Goal: Information Seeking & Learning: Learn about a topic

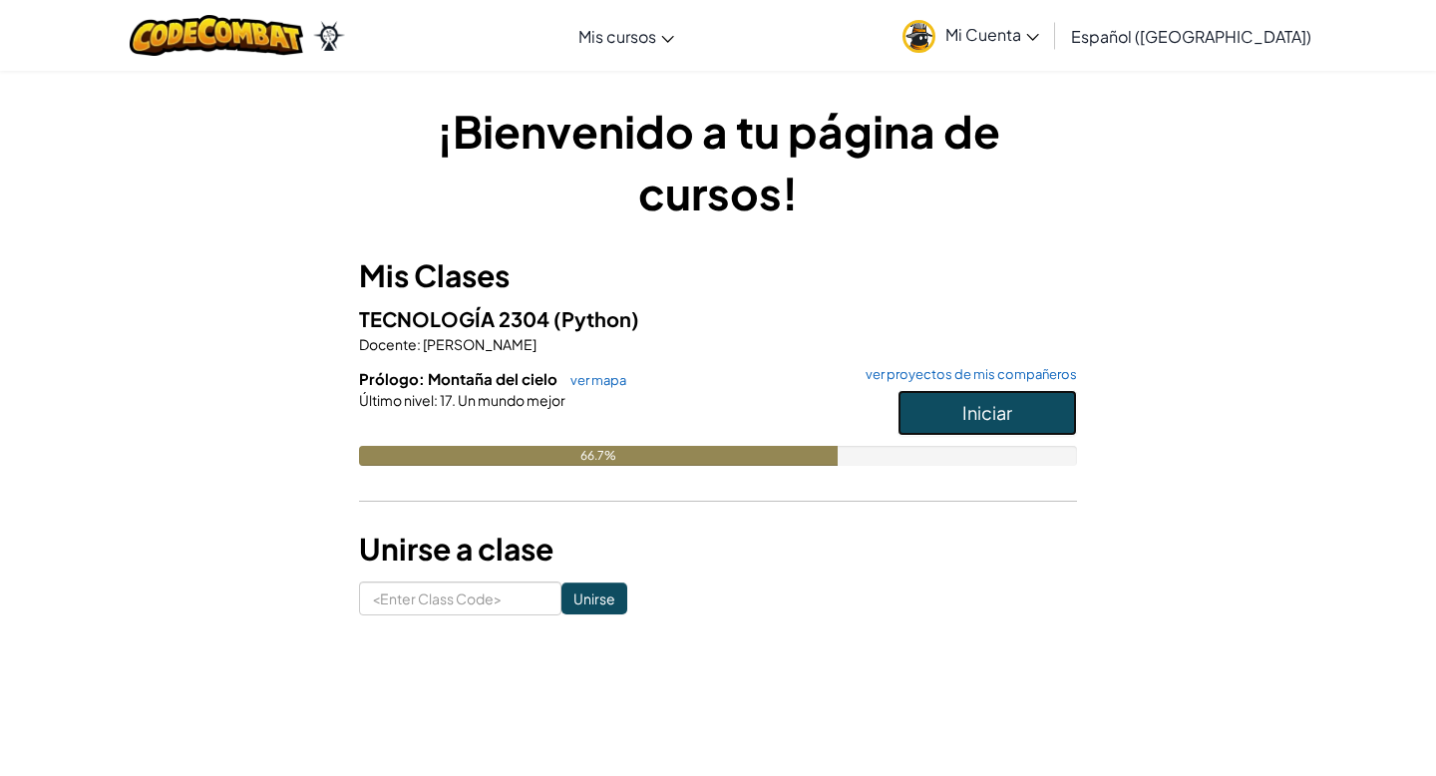
click at [950, 423] on button "Iniciar" at bounding box center [986, 413] width 179 height 46
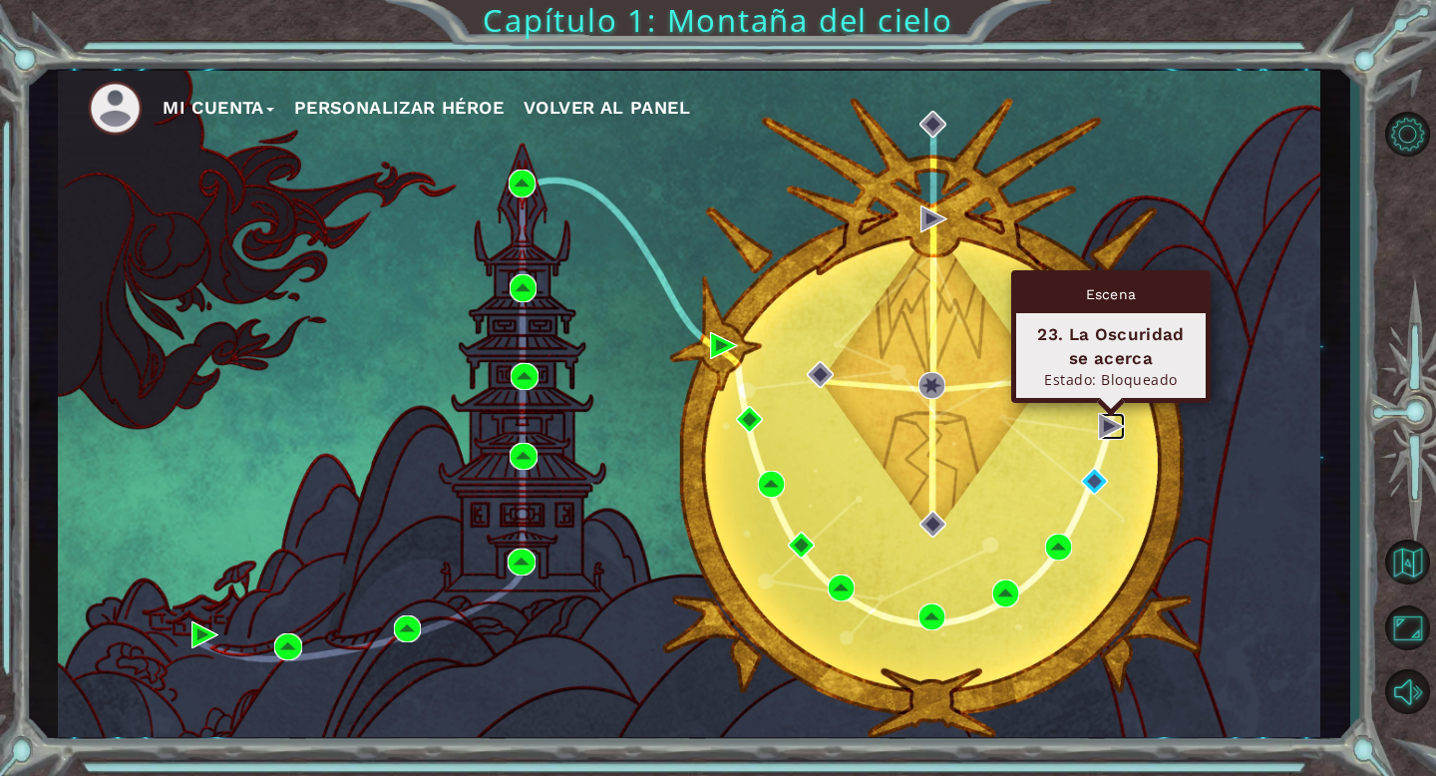
click at [1103, 430] on img at bounding box center [1111, 426] width 27 height 27
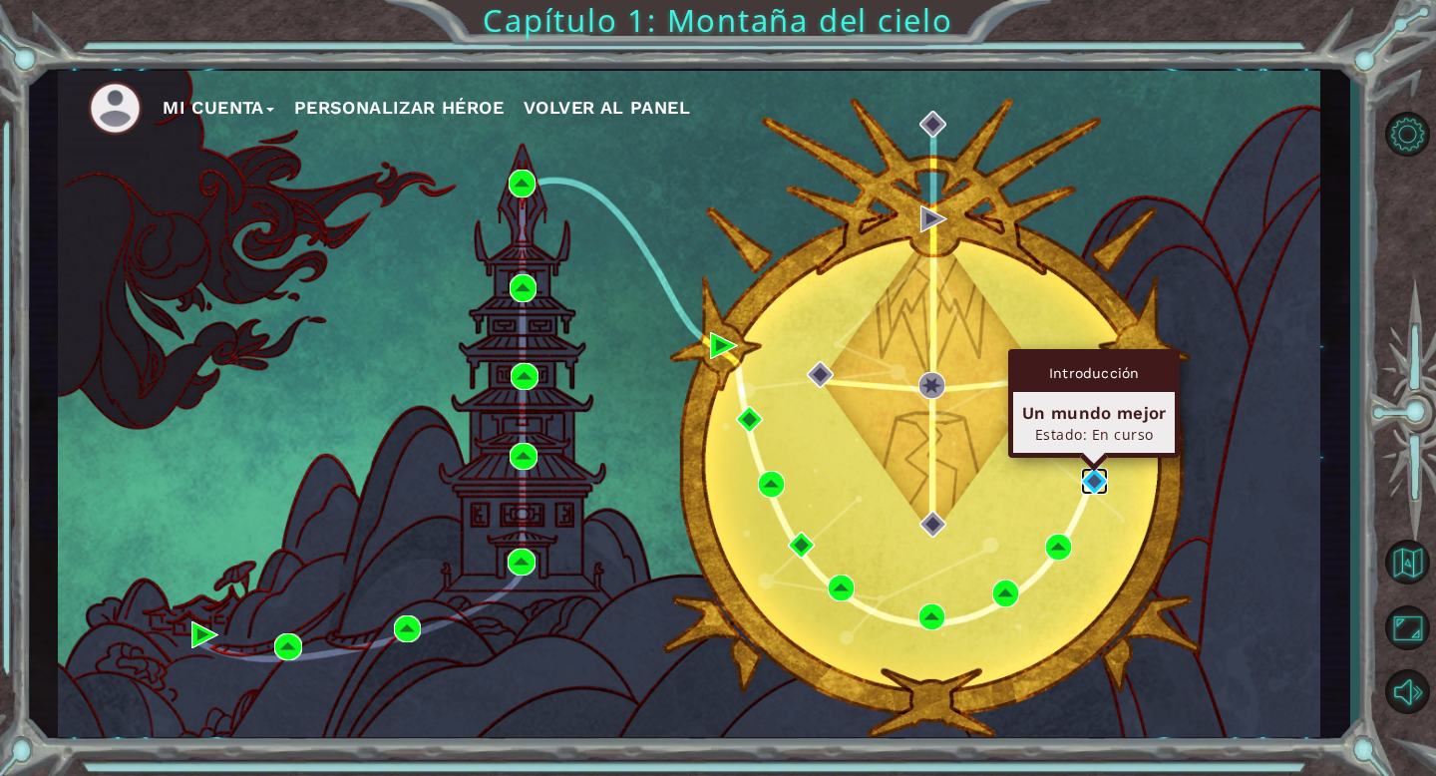
click at [1099, 477] on img at bounding box center [1094, 481] width 27 height 27
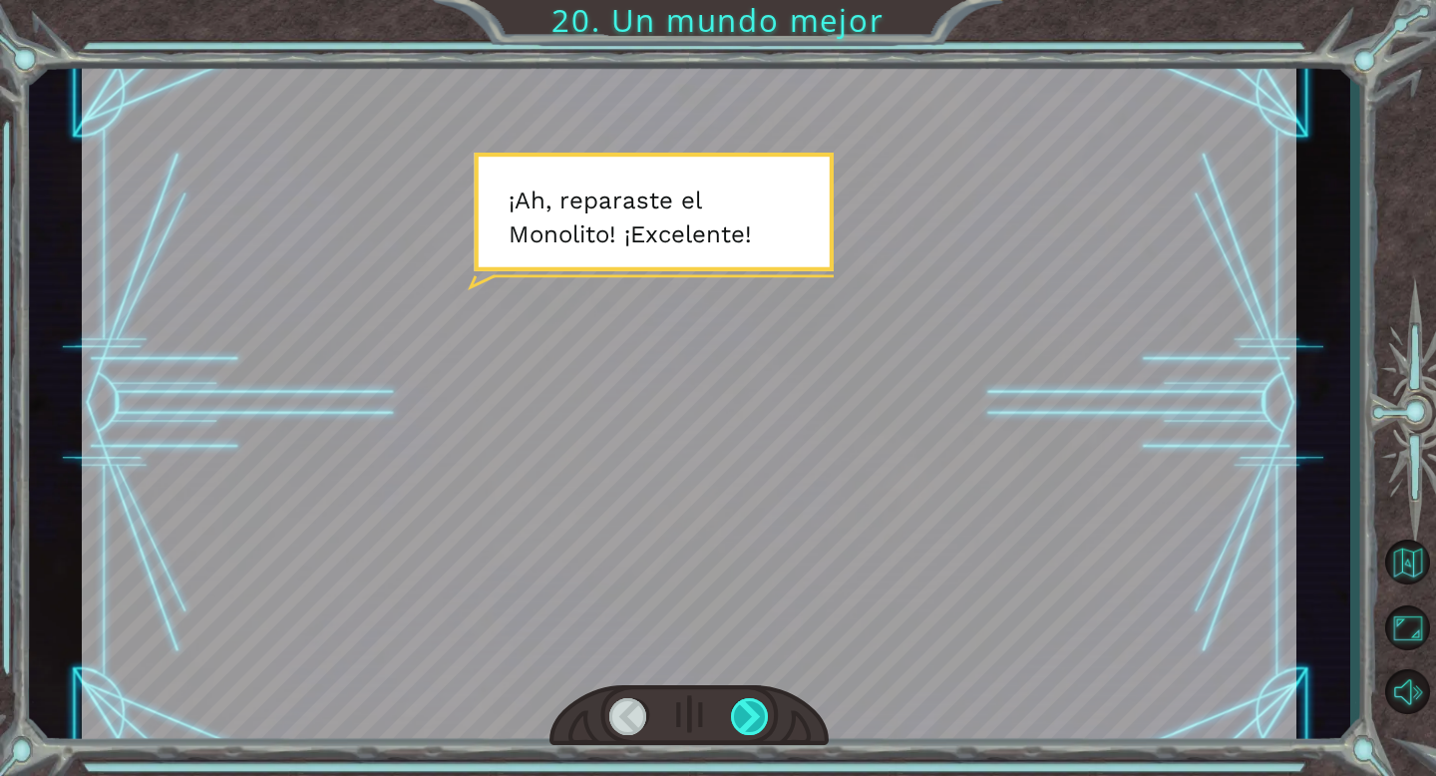
click at [758, 706] on div at bounding box center [750, 716] width 39 height 37
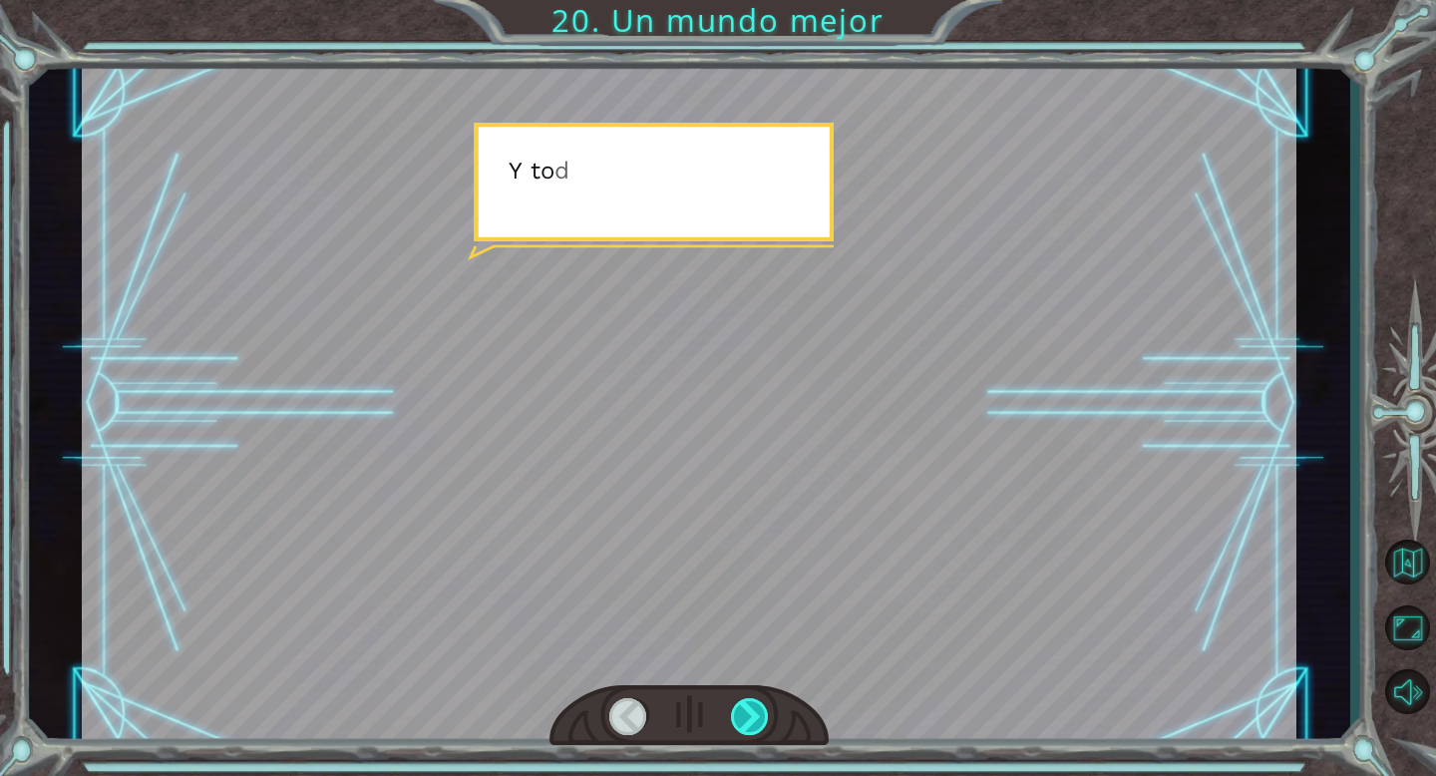
click at [758, 706] on div at bounding box center [750, 716] width 39 height 37
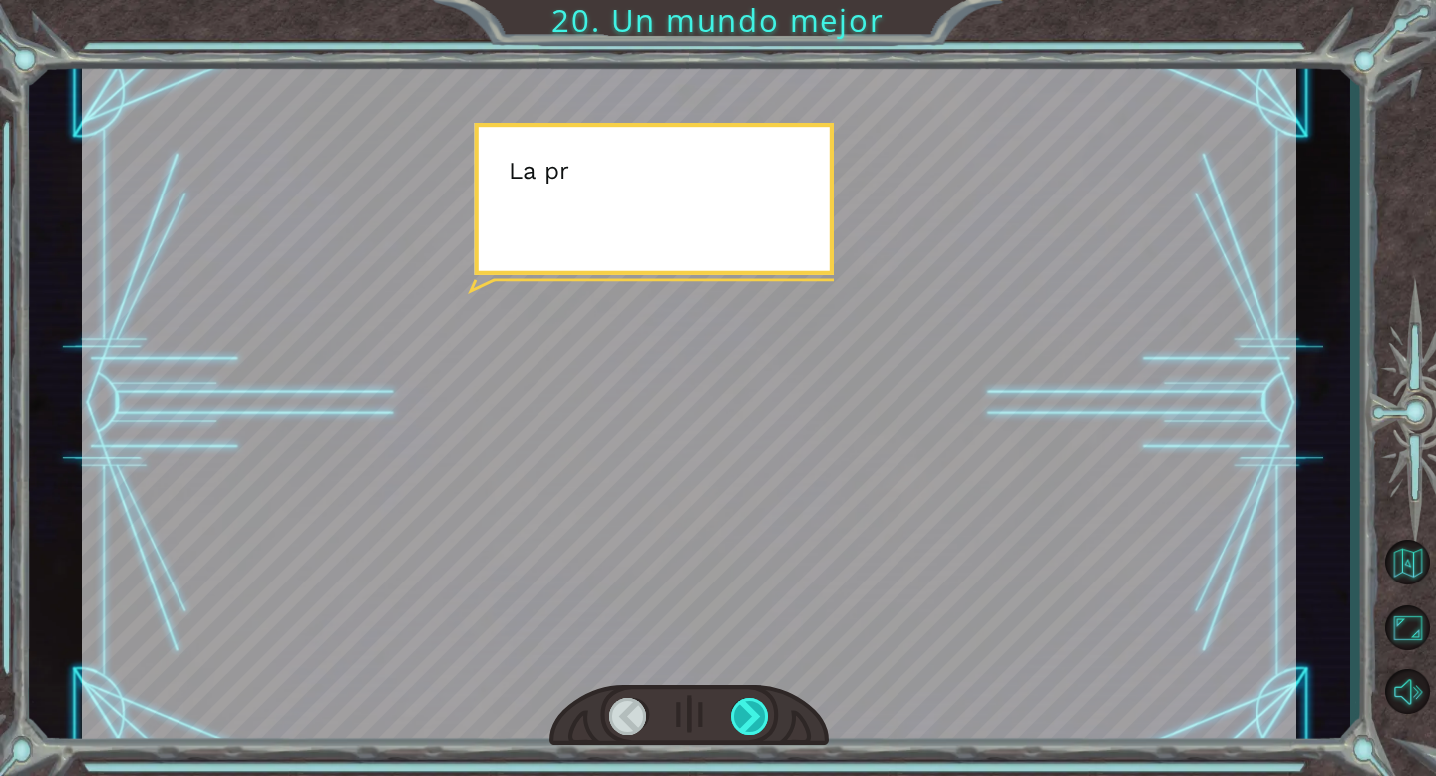
click at [758, 706] on div at bounding box center [750, 716] width 39 height 37
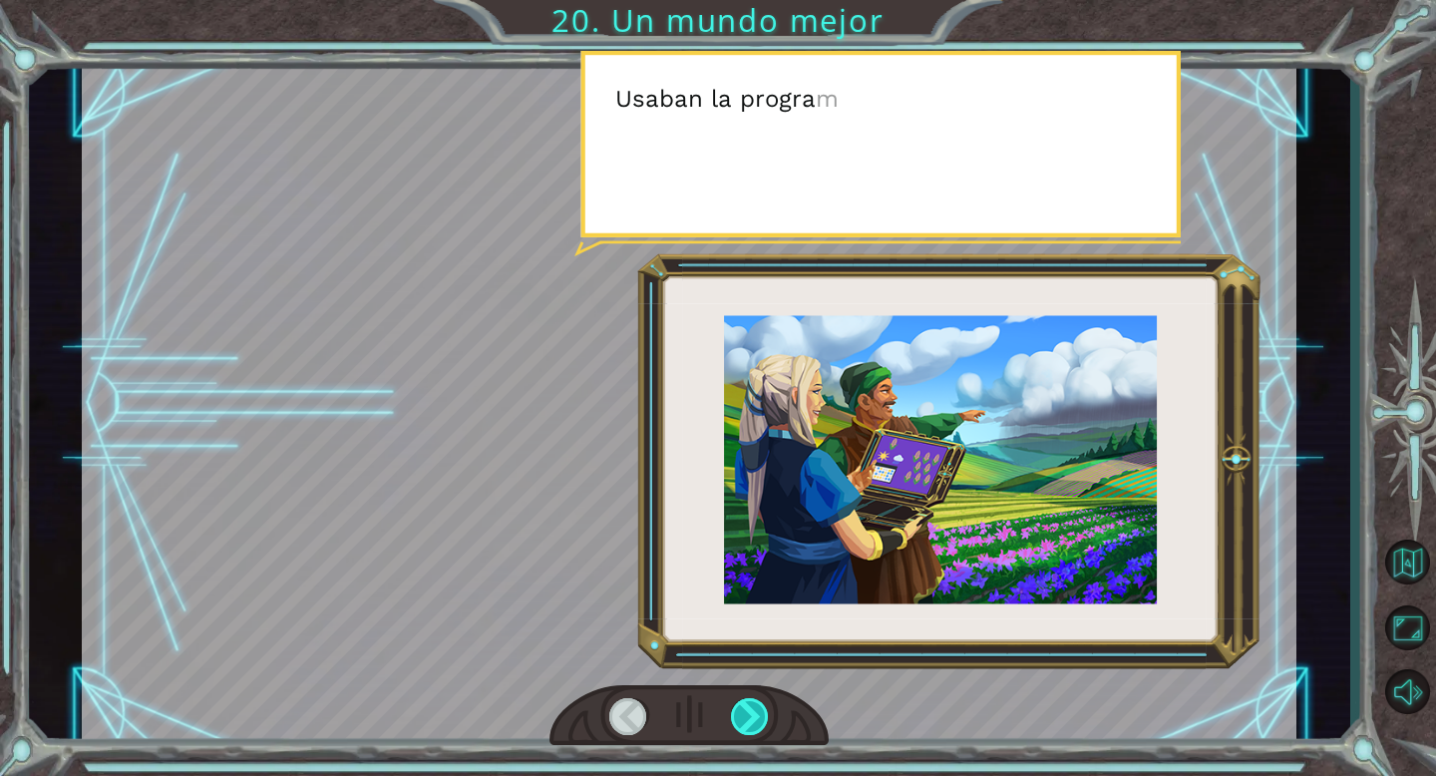
click at [758, 706] on div at bounding box center [750, 716] width 39 height 37
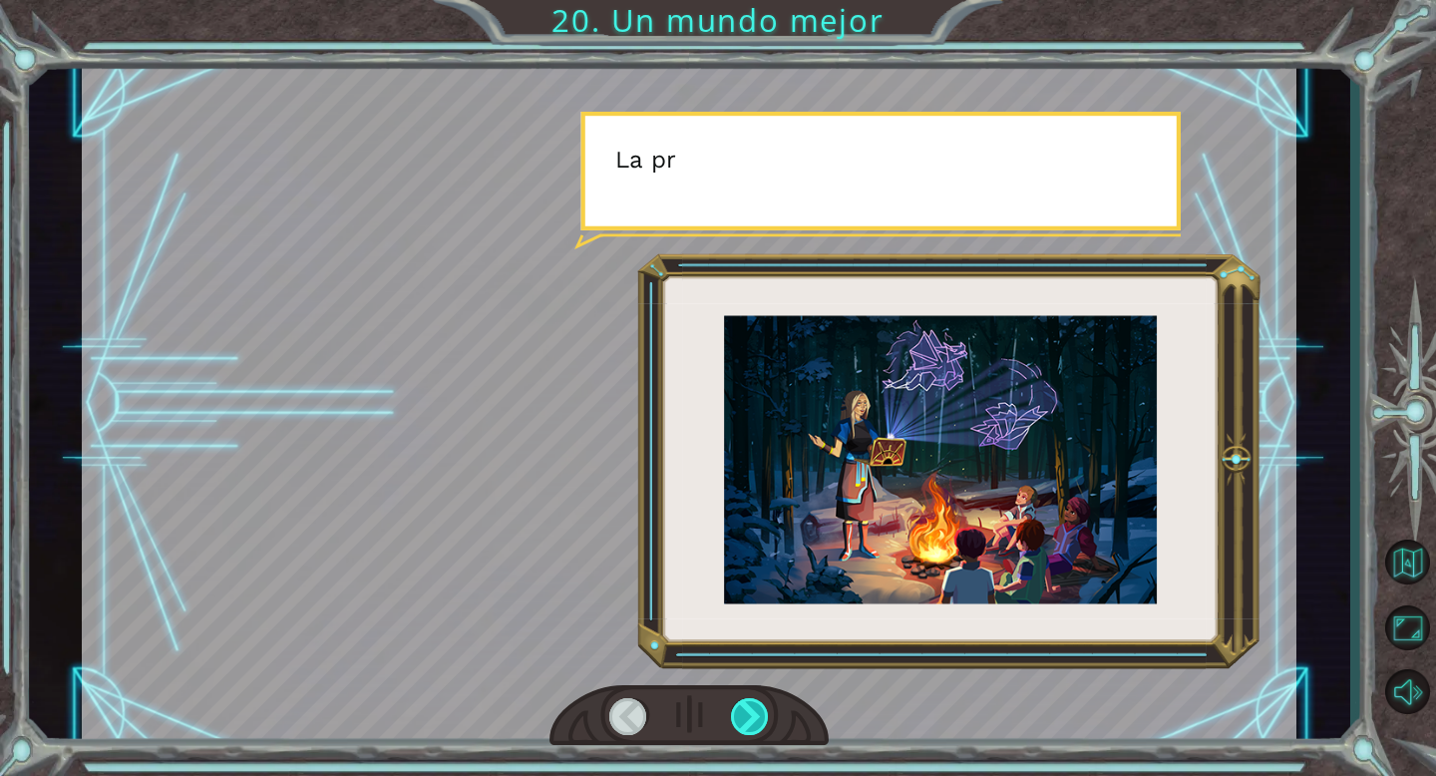
click at [757, 705] on div at bounding box center [750, 716] width 39 height 37
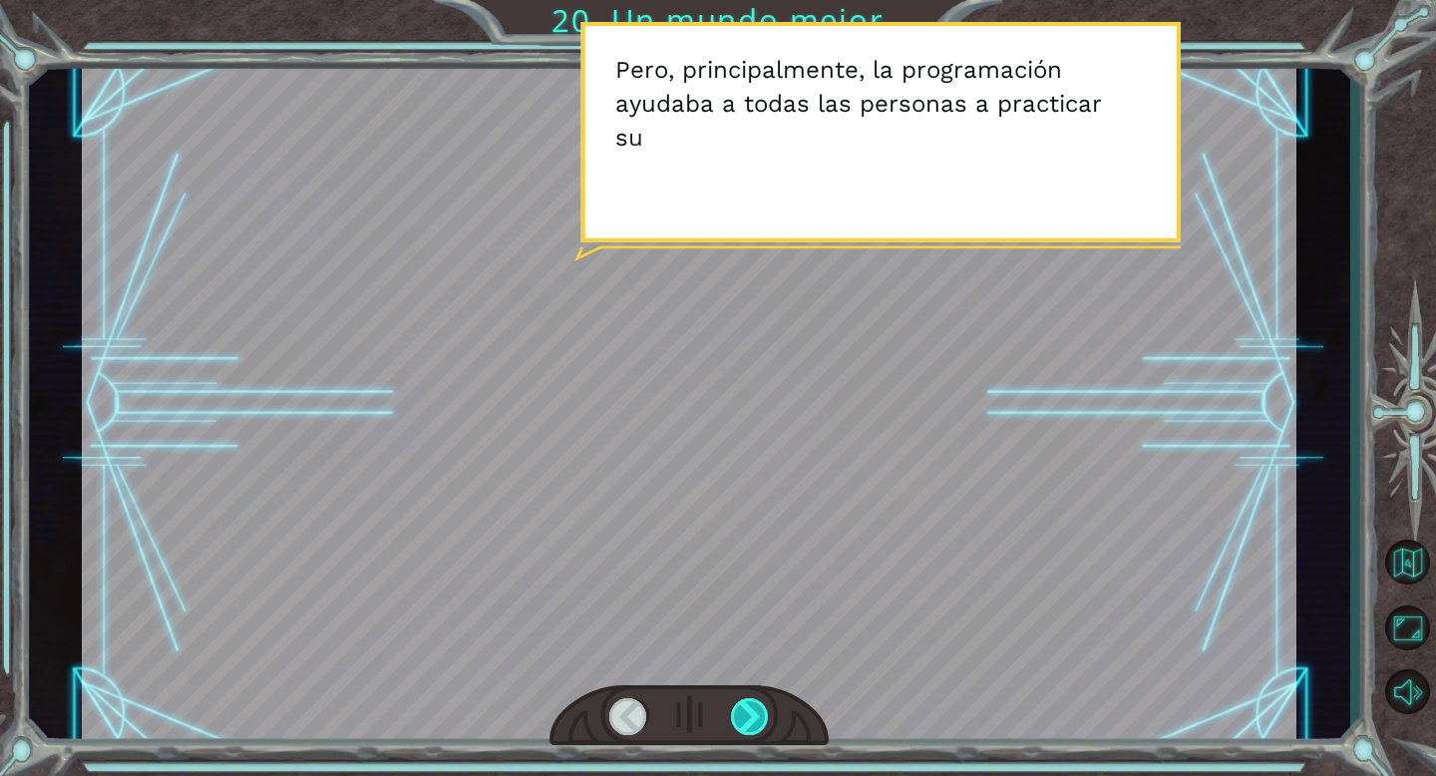
click at [761, 705] on div at bounding box center [750, 716] width 39 height 37
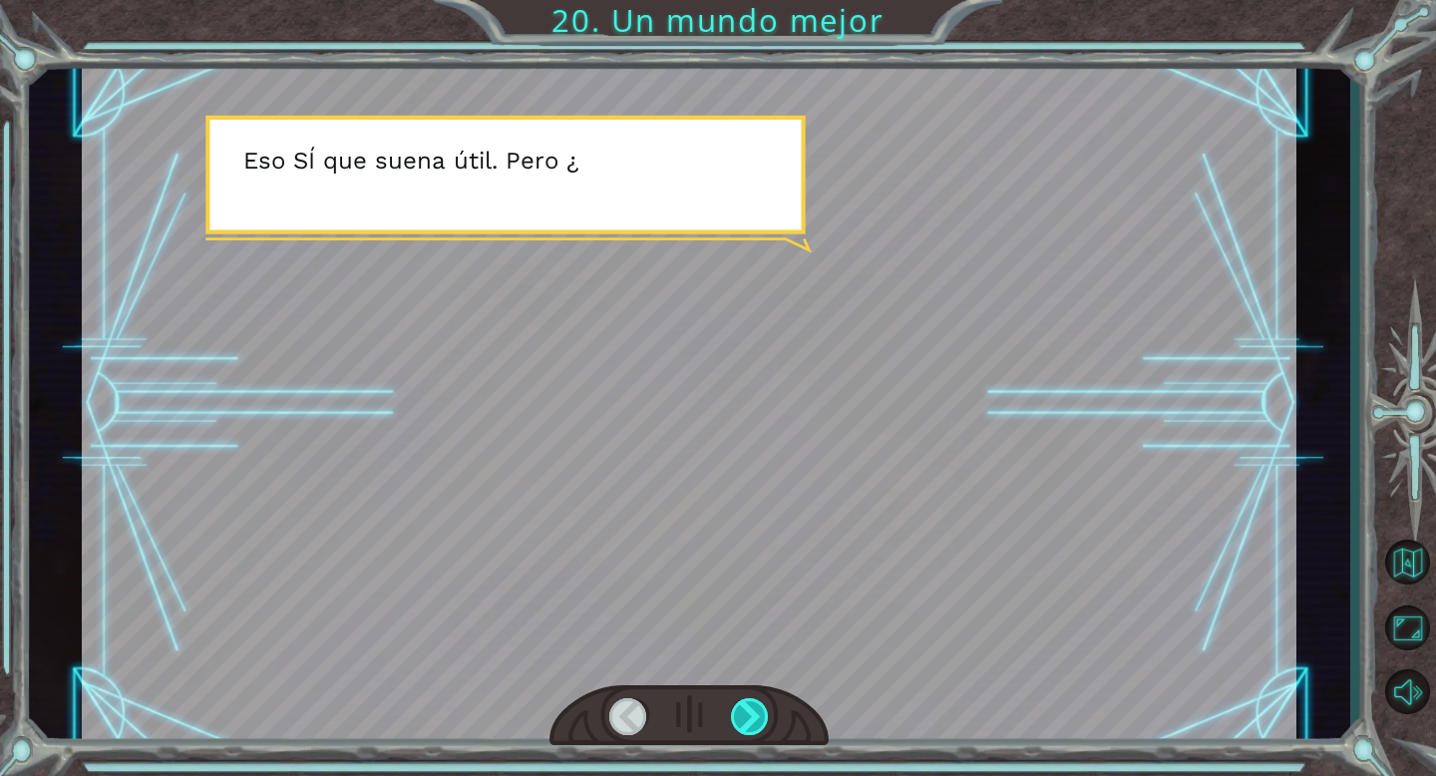
click at [761, 705] on div at bounding box center [750, 716] width 39 height 37
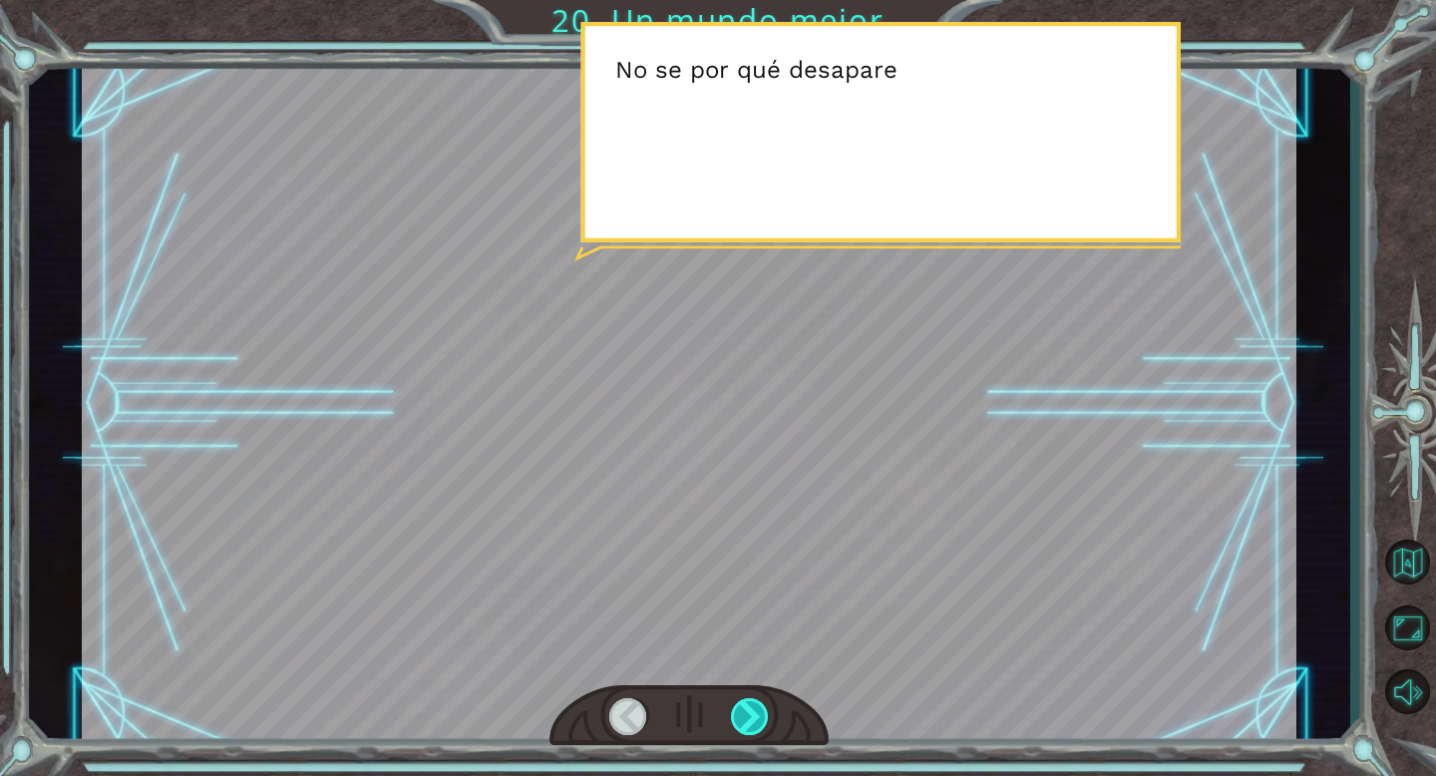
click at [761, 705] on div at bounding box center [750, 716] width 39 height 37
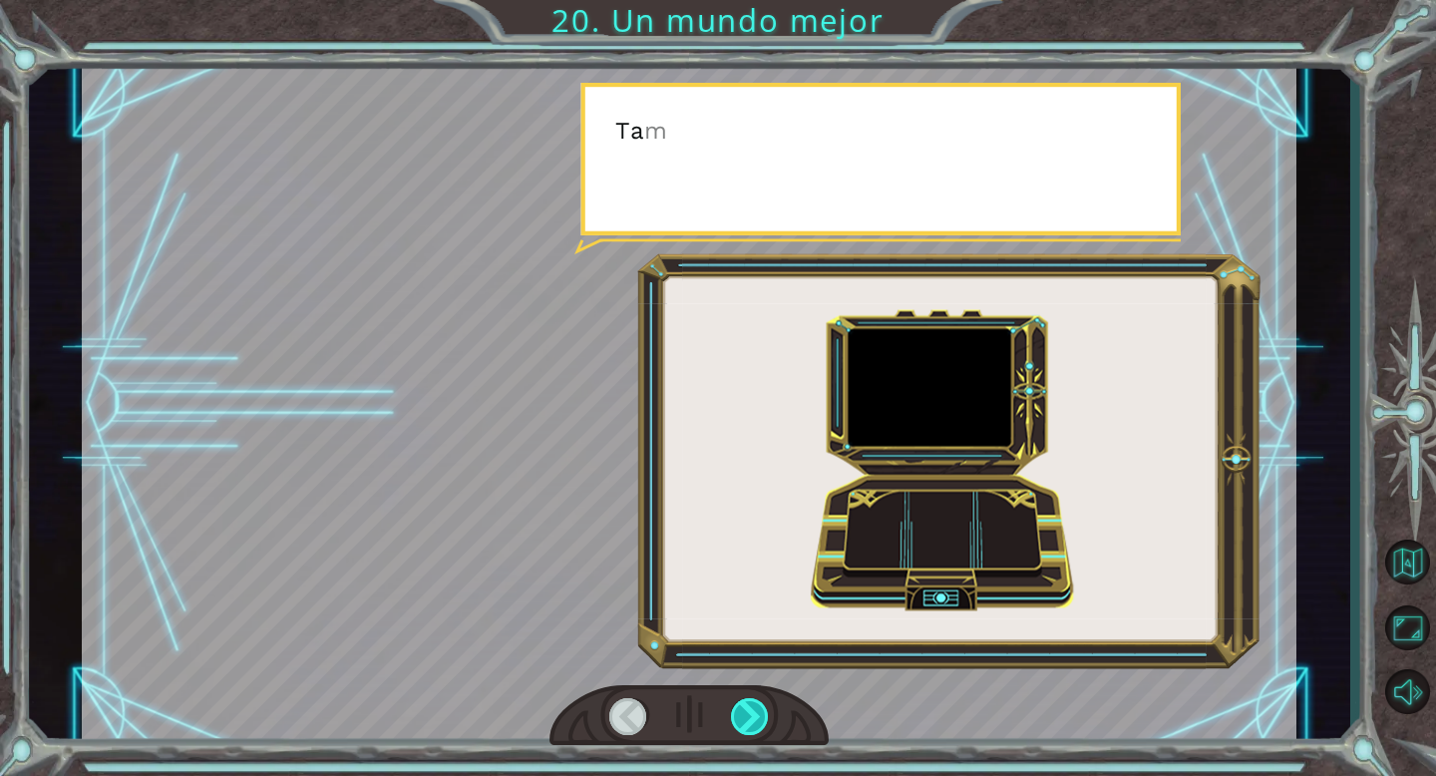
click at [761, 705] on div at bounding box center [750, 716] width 39 height 37
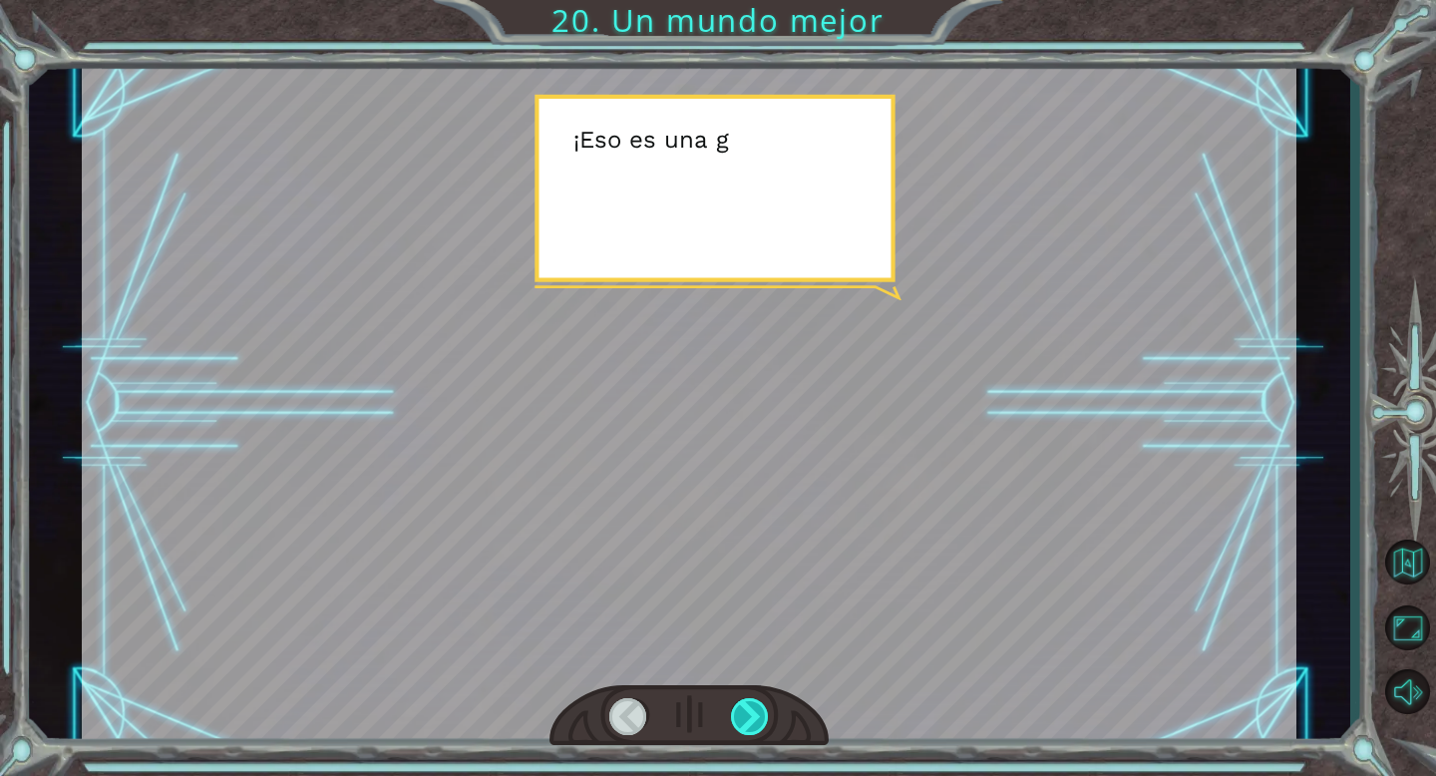
click at [762, 705] on div at bounding box center [750, 716] width 39 height 37
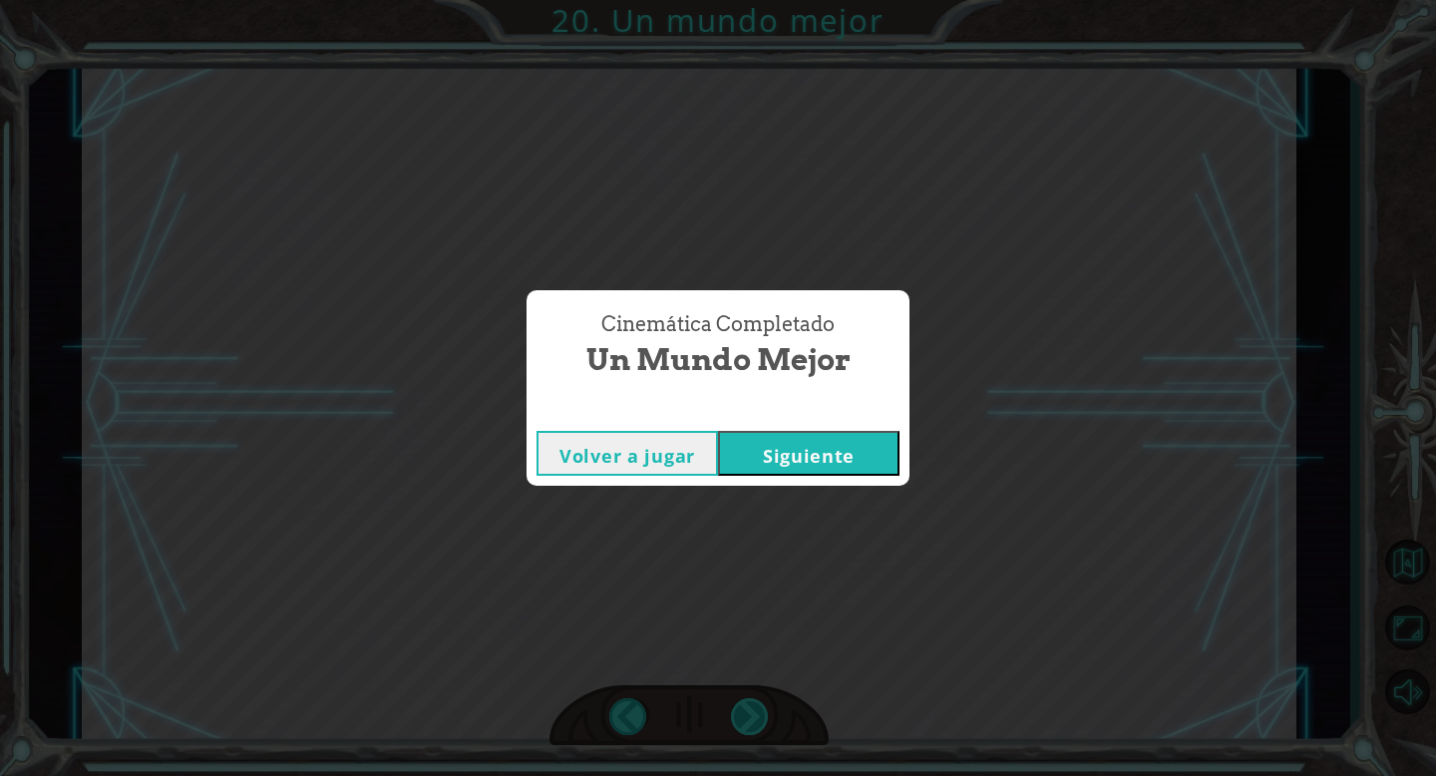
click at [761, 706] on div "Cinemática Completado Un mundo mejor Volver a jugar [GEOGRAPHIC_DATA]" at bounding box center [718, 388] width 1436 height 776
click at [763, 461] on button "Siguiente" at bounding box center [808, 453] width 181 height 45
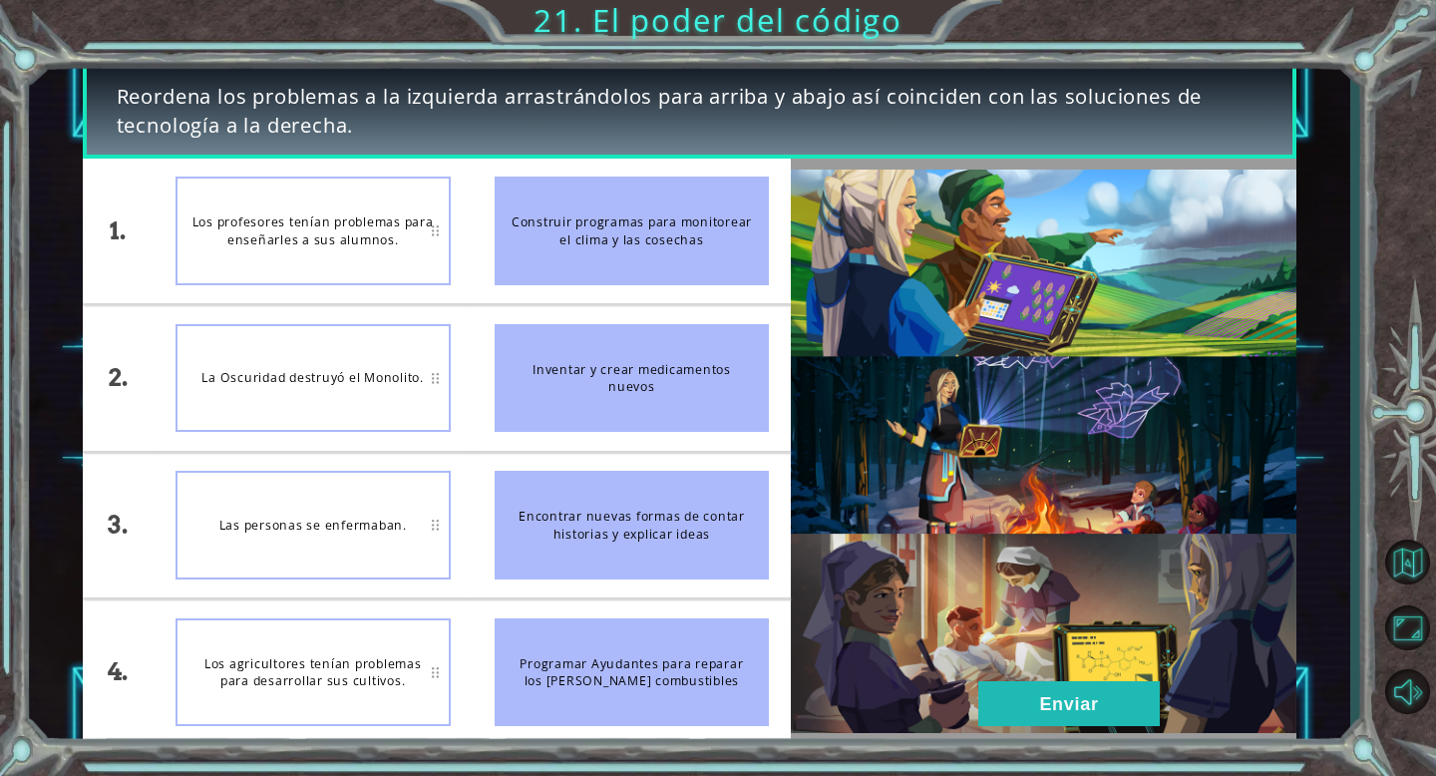
drag, startPoint x: 366, startPoint y: 220, endPoint x: 386, endPoint y: 9, distance: 212.3
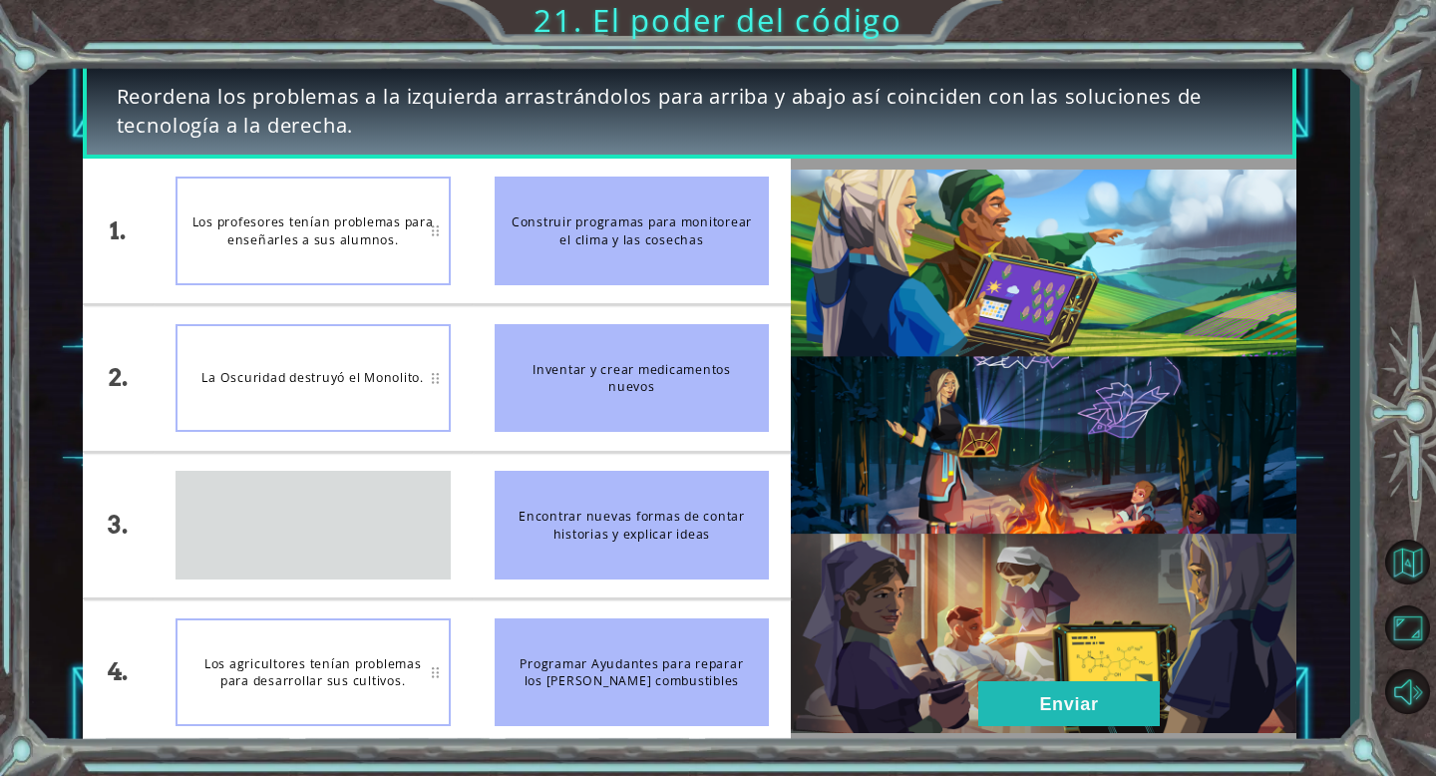
drag, startPoint x: 375, startPoint y: 524, endPoint x: 335, endPoint y: 501, distance: 46.5
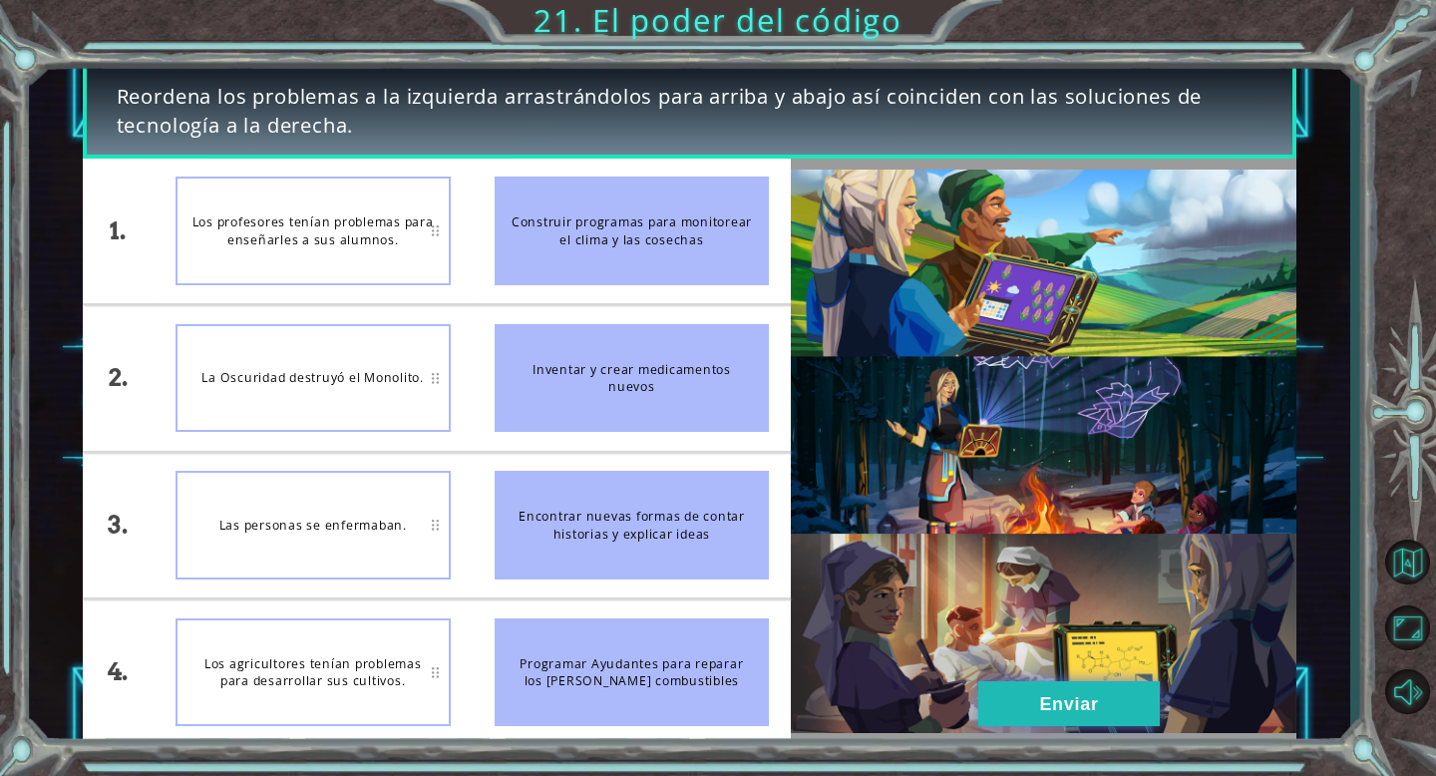
click at [1012, 704] on button "Enviar" at bounding box center [1068, 703] width 181 height 45
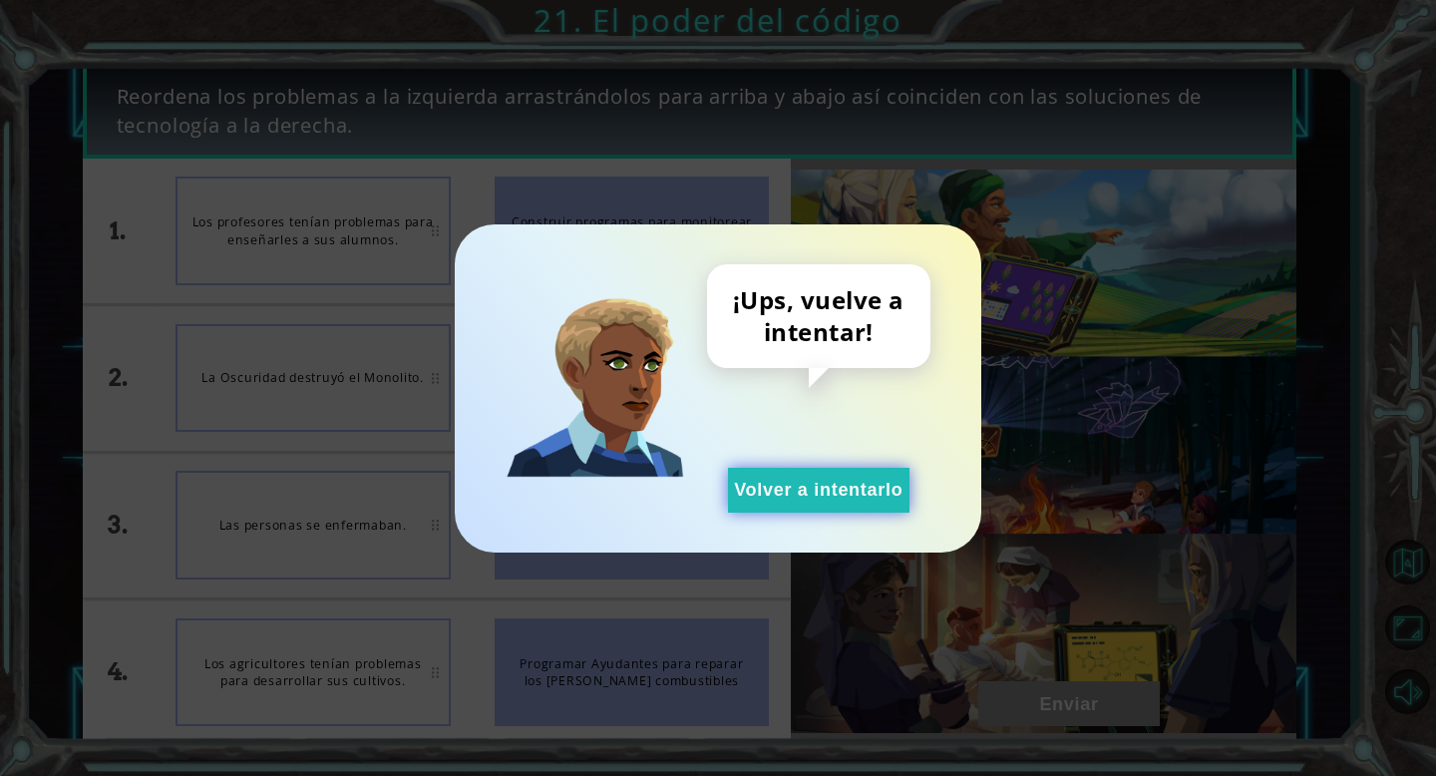
click at [761, 481] on button "Volver a intentarlo" at bounding box center [818, 490] width 181 height 45
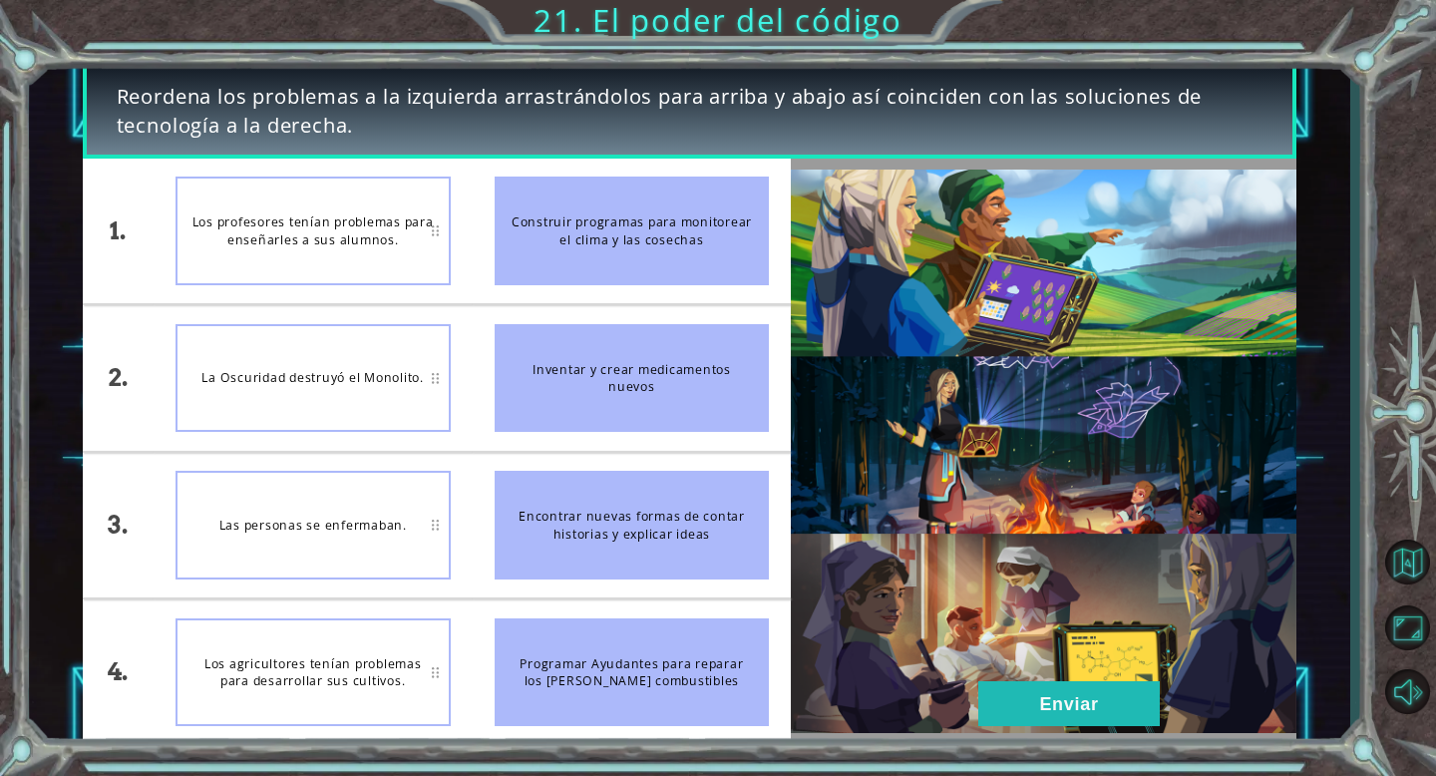
click at [119, 127] on span "Reordena los problemas a la izquierda arrastrándolos para arriba y abajo así co…" at bounding box center [690, 111] width 1146 height 58
drag, startPoint x: 319, startPoint y: 684, endPoint x: 703, endPoint y: 6, distance: 779.1
